Goal: Find specific page/section: Find specific page/section

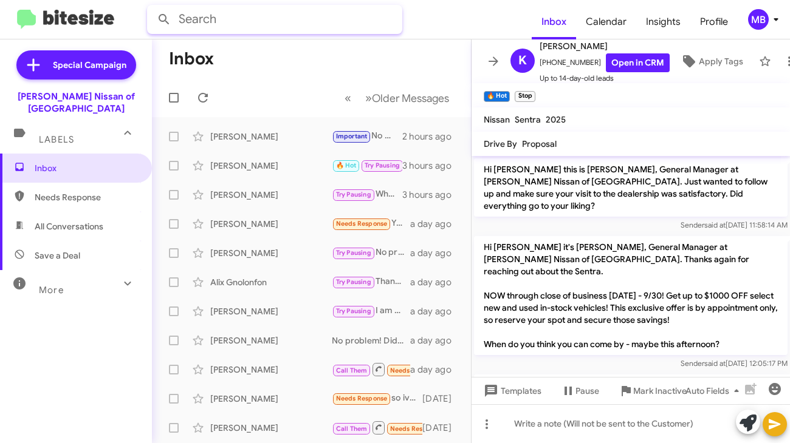
click at [264, 20] on input "text" at bounding box center [274, 19] width 255 height 29
click at [152, 7] on button at bounding box center [164, 19] width 24 height 24
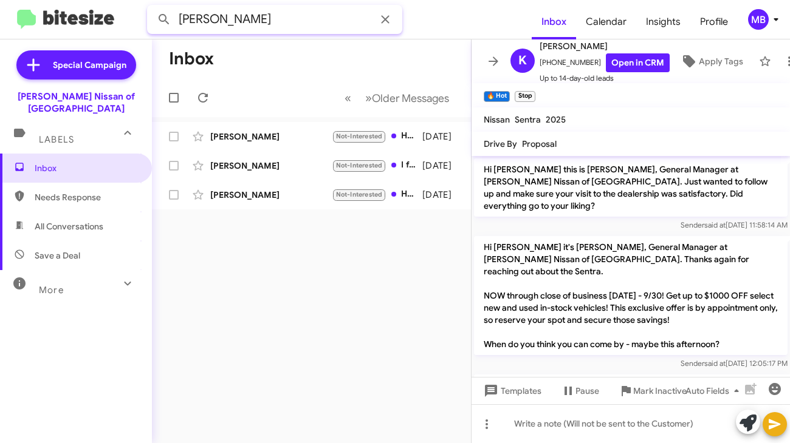
click at [301, 20] on input "[PERSON_NAME]" at bounding box center [274, 19] width 255 height 29
type input "PRICE"
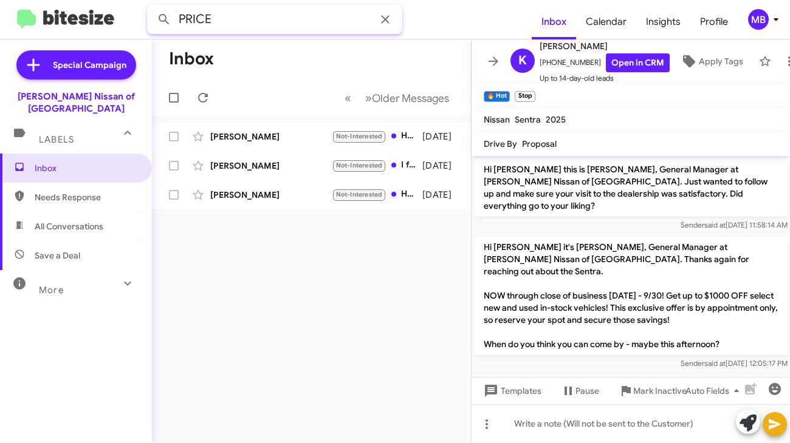
click at [152, 7] on button at bounding box center [164, 19] width 24 height 24
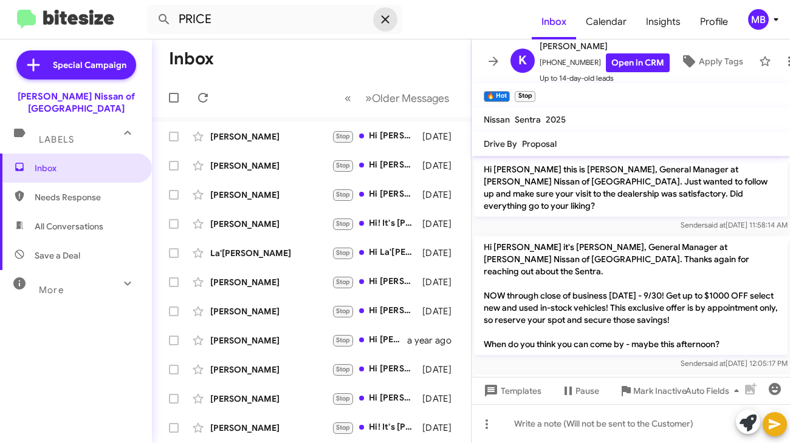
click at [381, 12] on icon at bounding box center [385, 19] width 15 height 15
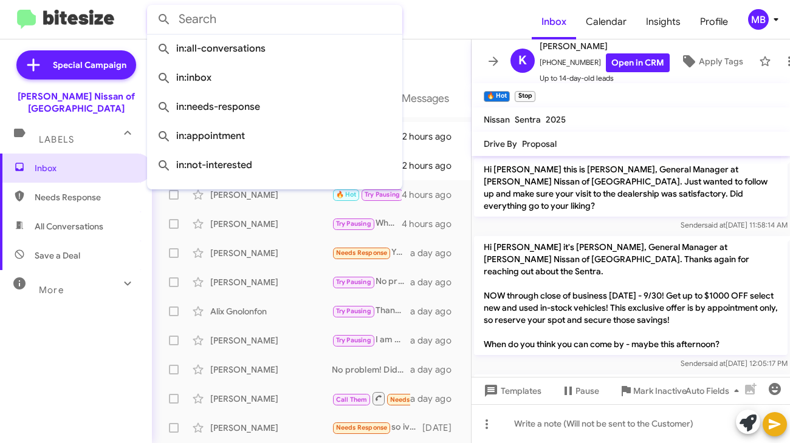
click at [448, 20] on form at bounding box center [339, 19] width 385 height 29
click at [275, 19] on input "text" at bounding box center [274, 19] width 255 height 29
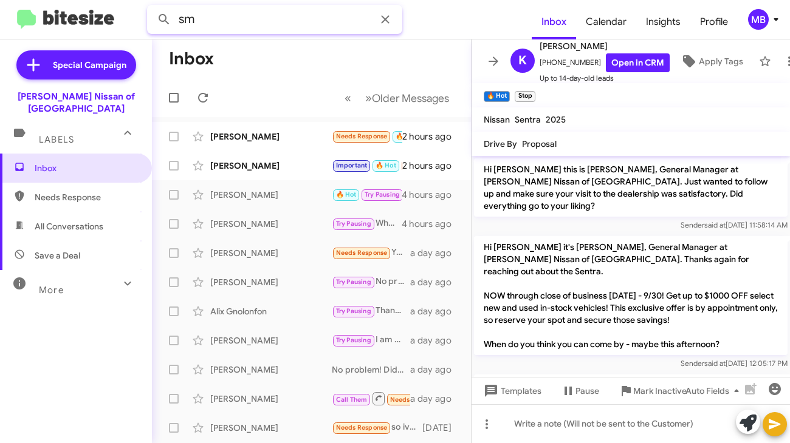
type input "s"
click at [152, 7] on button at bounding box center [164, 19] width 24 height 24
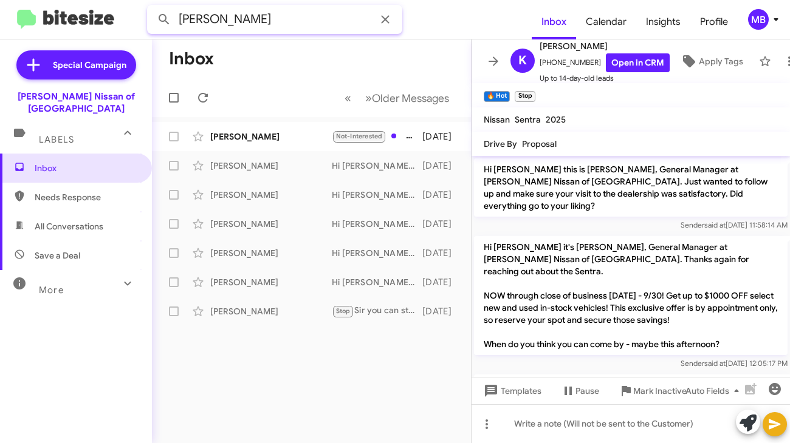
click at [231, 18] on input "[PERSON_NAME]" at bounding box center [274, 19] width 255 height 29
click at [152, 7] on button at bounding box center [164, 19] width 24 height 24
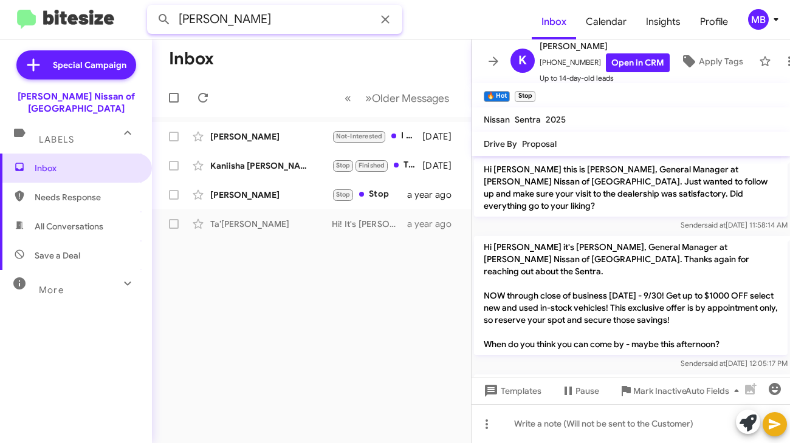
click at [260, 13] on input "[PERSON_NAME]" at bounding box center [274, 19] width 255 height 29
click at [152, 7] on button at bounding box center [164, 19] width 24 height 24
click at [226, 6] on input "[PERSON_NAME]" at bounding box center [274, 19] width 255 height 29
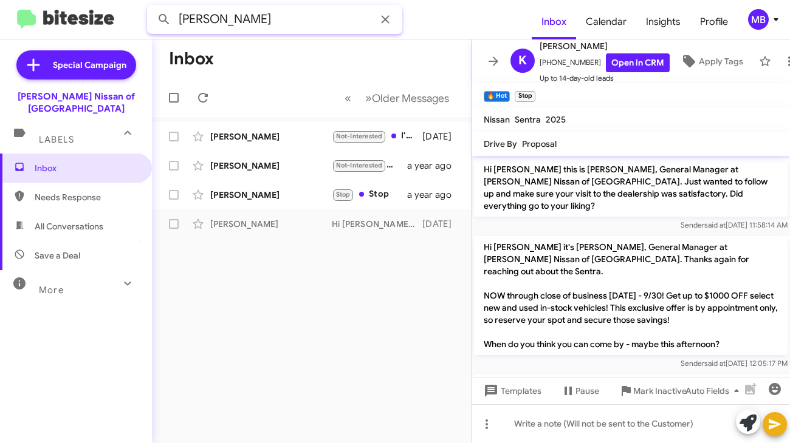
click at [226, 6] on input "[PERSON_NAME]" at bounding box center [274, 19] width 255 height 29
click at [152, 7] on button at bounding box center [164, 19] width 24 height 24
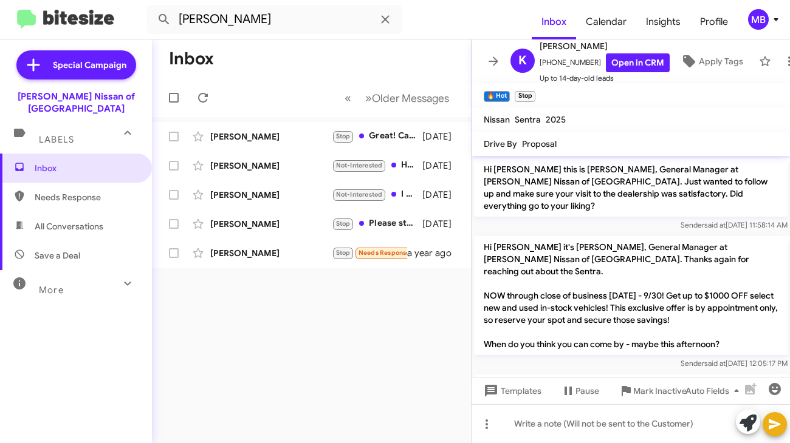
click at [306, 282] on div "Inbox « Previous » Next Older Messages [PERSON_NAME] Stop Great! Can you come i…" at bounding box center [311, 241] width 319 height 404
click at [306, 22] on input "[PERSON_NAME]" at bounding box center [274, 19] width 255 height 29
type input "[PERSON_NAME]"
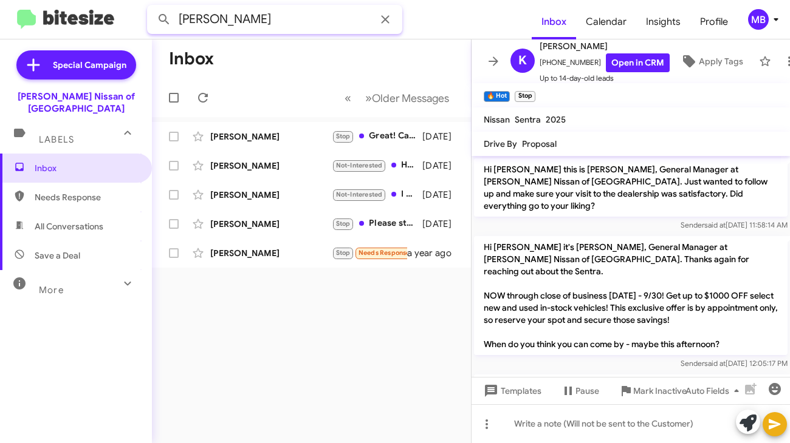
click at [152, 7] on button at bounding box center [164, 19] width 24 height 24
